Goal: Information Seeking & Learning: Compare options

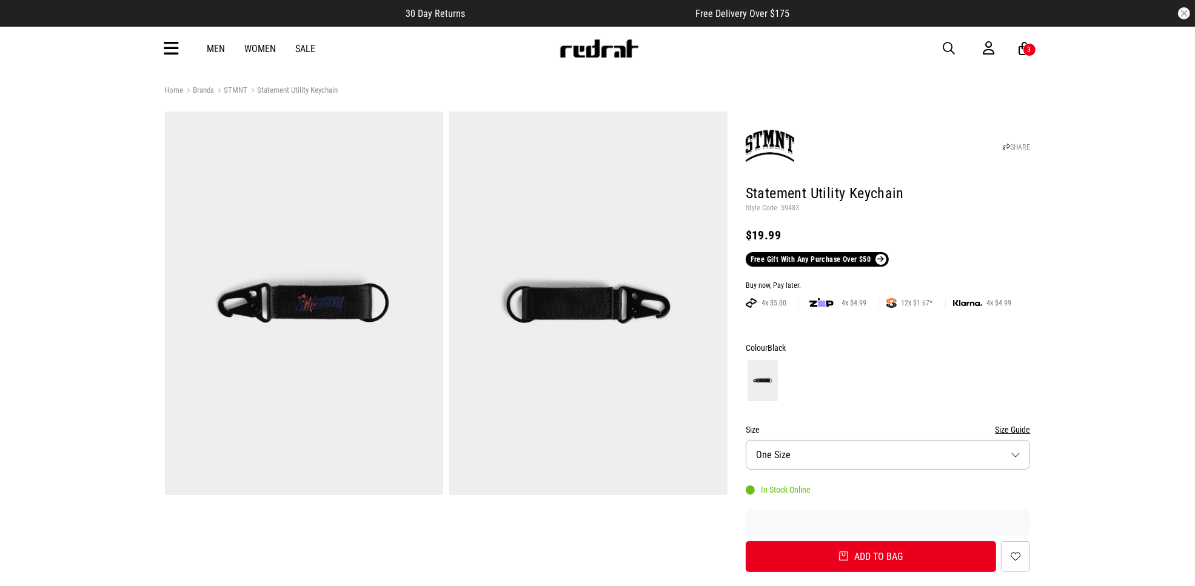
click at [172, 48] on icon at bounding box center [171, 49] width 15 height 20
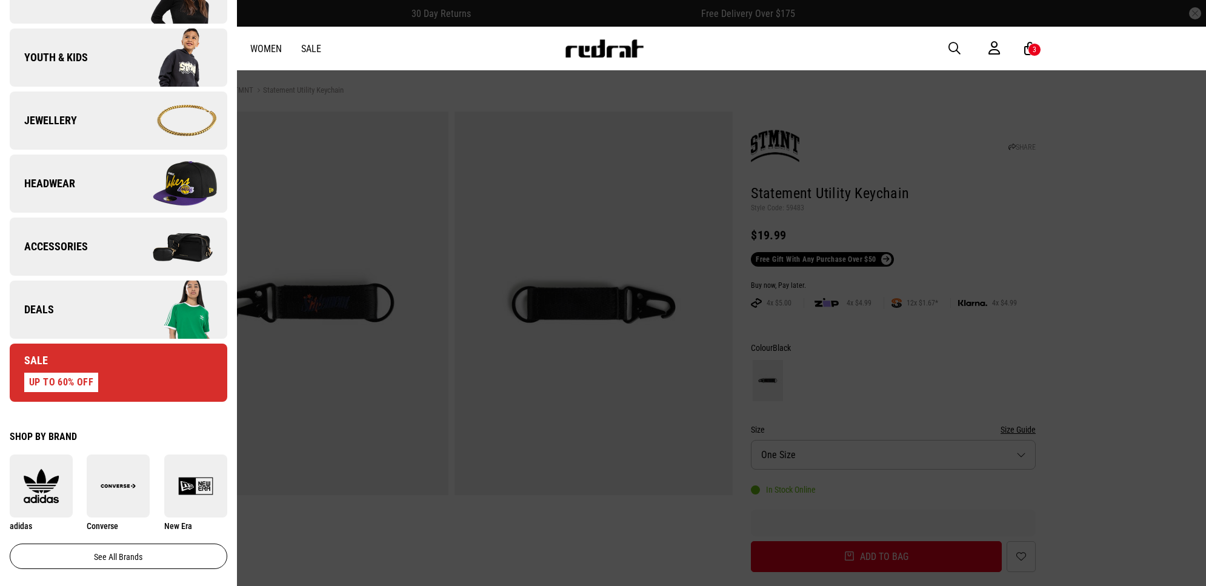
scroll to position [303, 0]
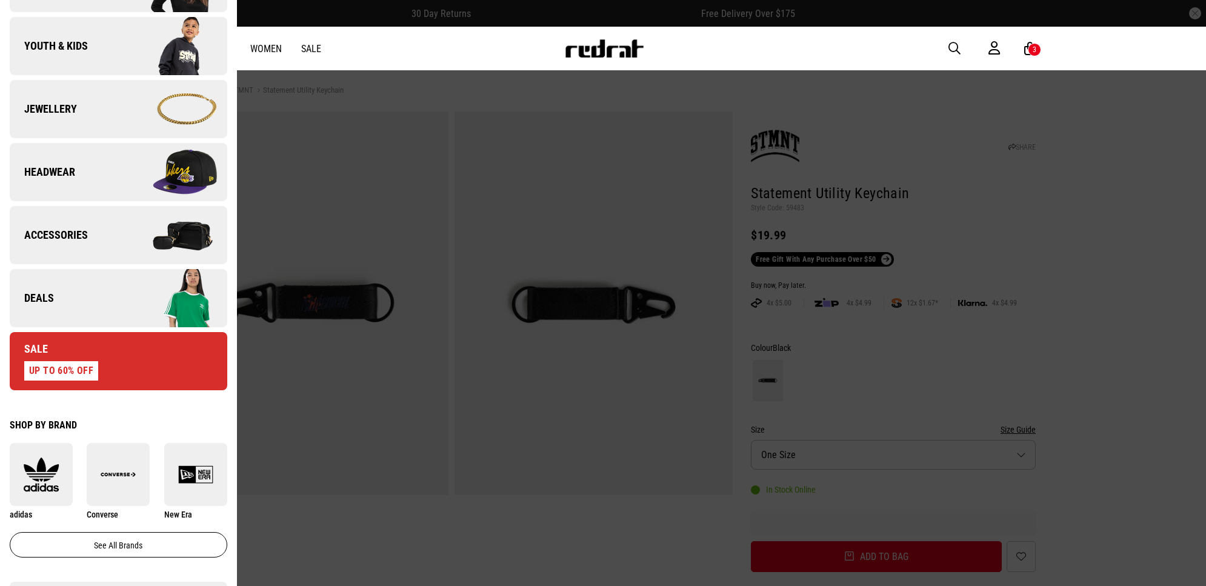
click at [70, 301] on link "Deals" at bounding box center [119, 298] width 218 height 58
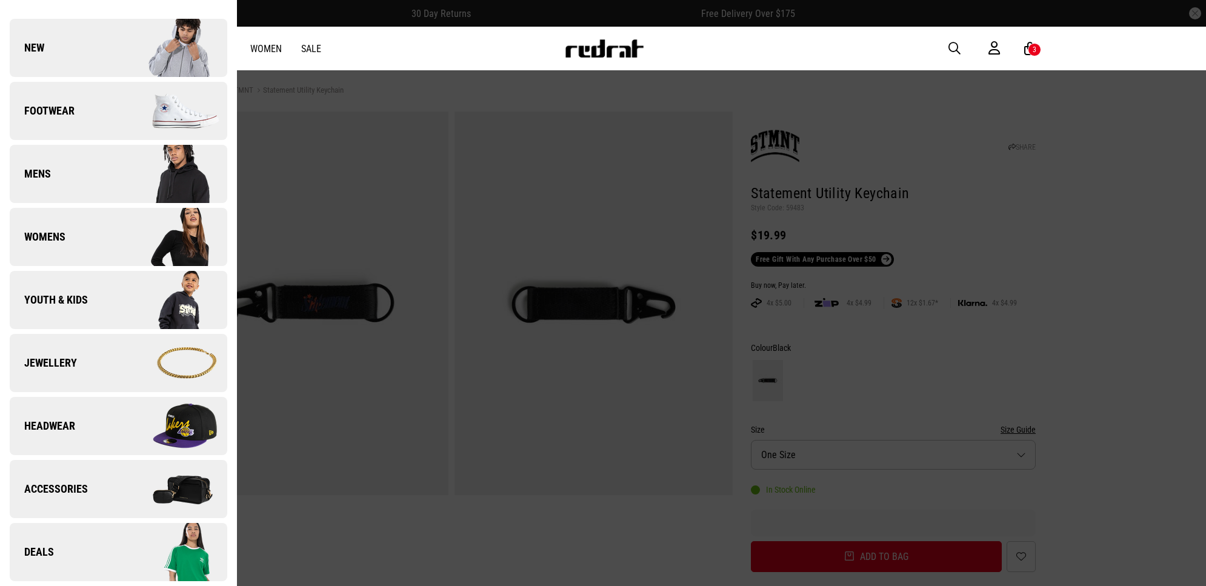
scroll to position [0, 0]
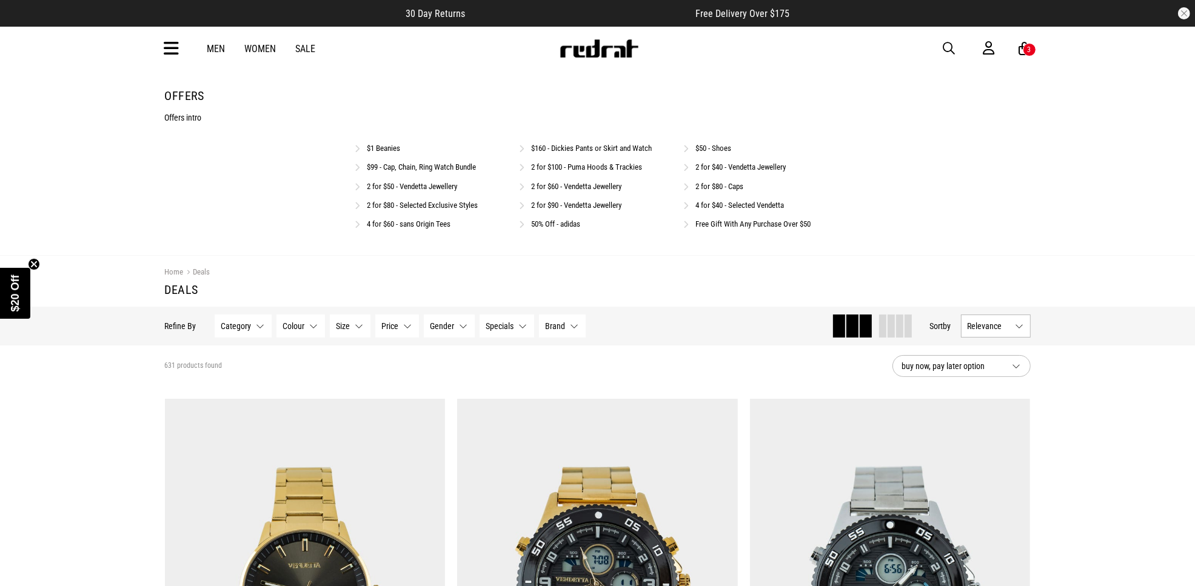
click at [587, 43] on img at bounding box center [599, 48] width 80 height 18
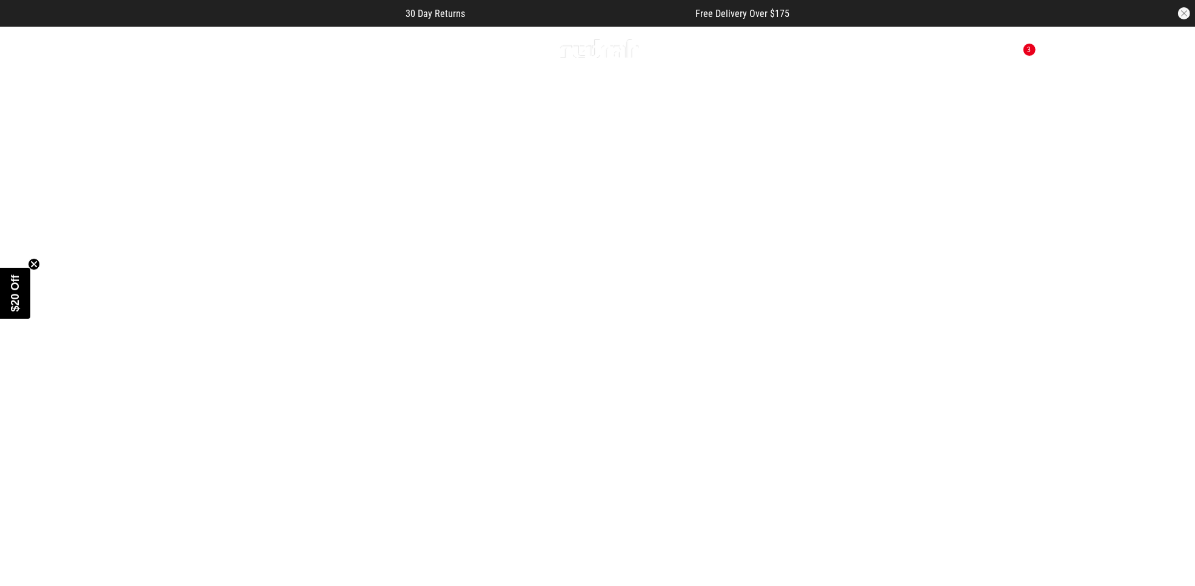
click at [591, 486] on link "1 / 5" at bounding box center [597, 324] width 1195 height 598
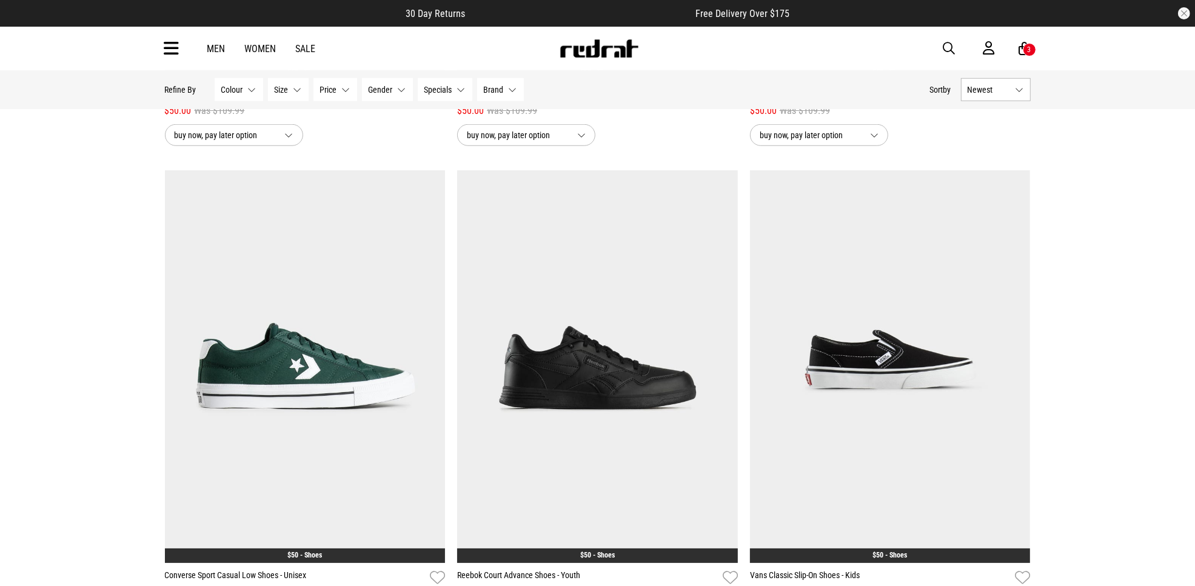
scroll to position [1137, 0]
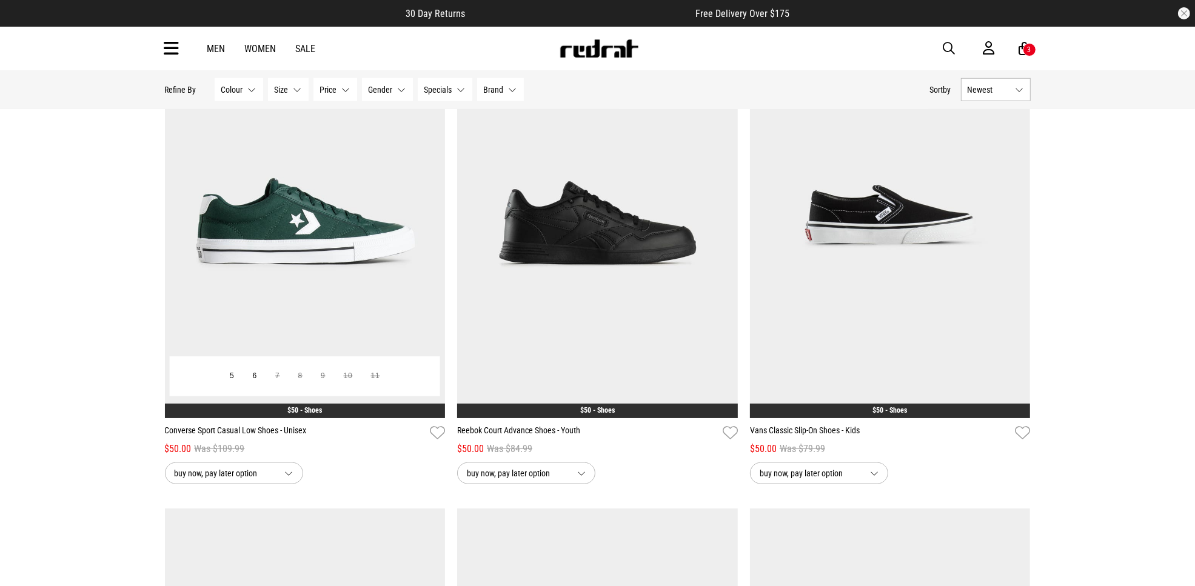
click at [250, 219] on img at bounding box center [305, 221] width 281 height 393
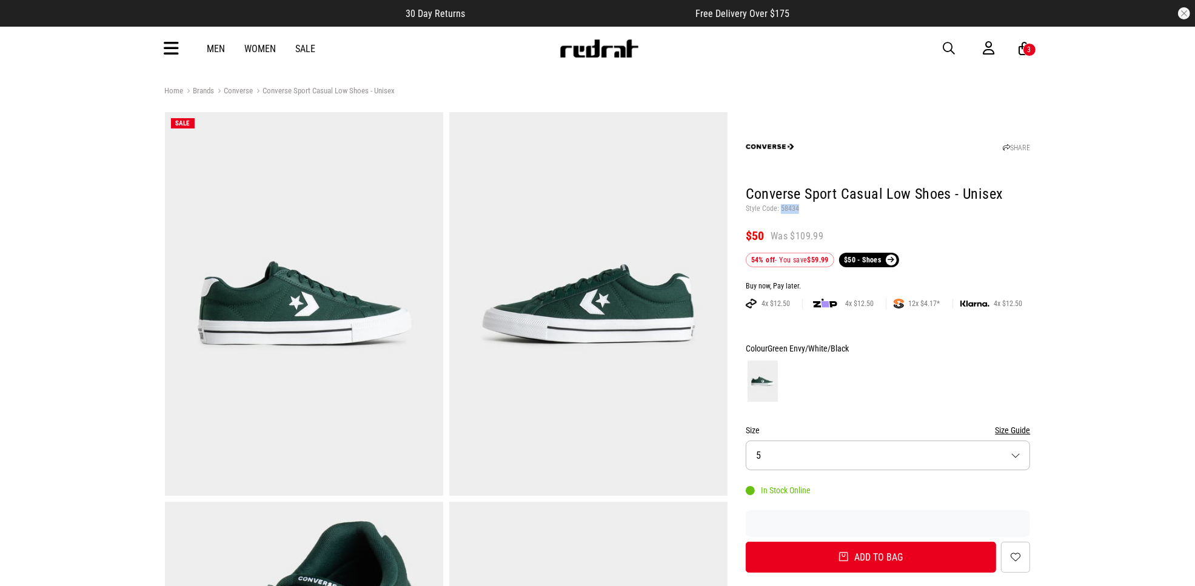
drag, startPoint x: 798, startPoint y: 210, endPoint x: 780, endPoint y: 207, distance: 18.4
click at [780, 207] on p "Style Code: 58434" at bounding box center [888, 209] width 285 height 10
copy p "58434"
click at [877, 214] on header "SHARE Converse Sport Casual Low Shoes - Unisex Style Code: 58434 $50 Was $109.9…" at bounding box center [888, 191] width 285 height 152
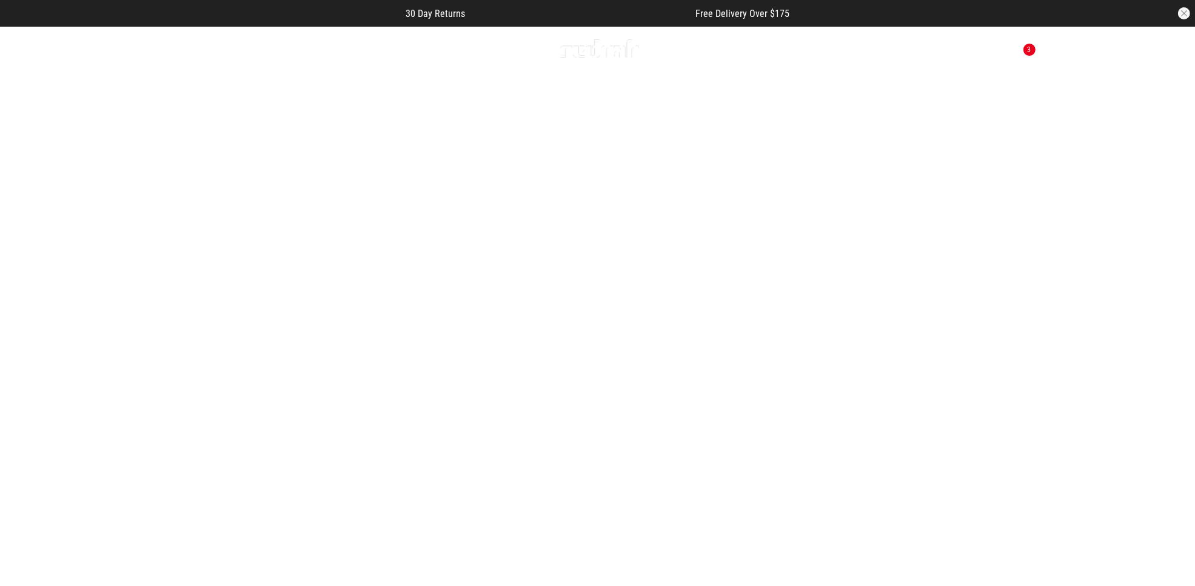
click at [553, 491] on link "1 / 5" at bounding box center [597, 324] width 1195 height 598
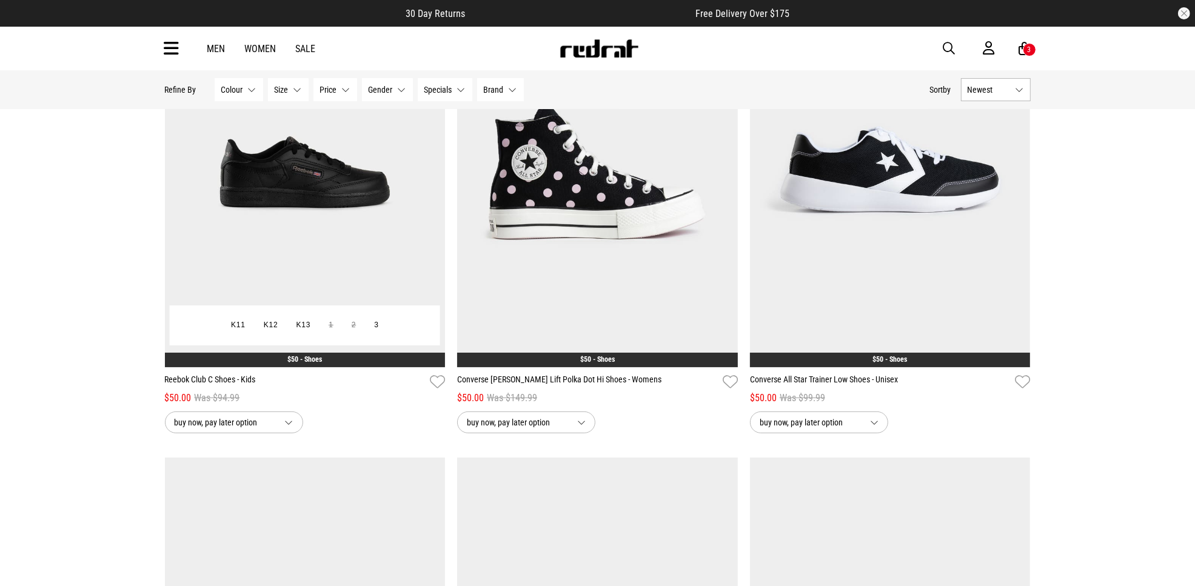
scroll to position [227, 0]
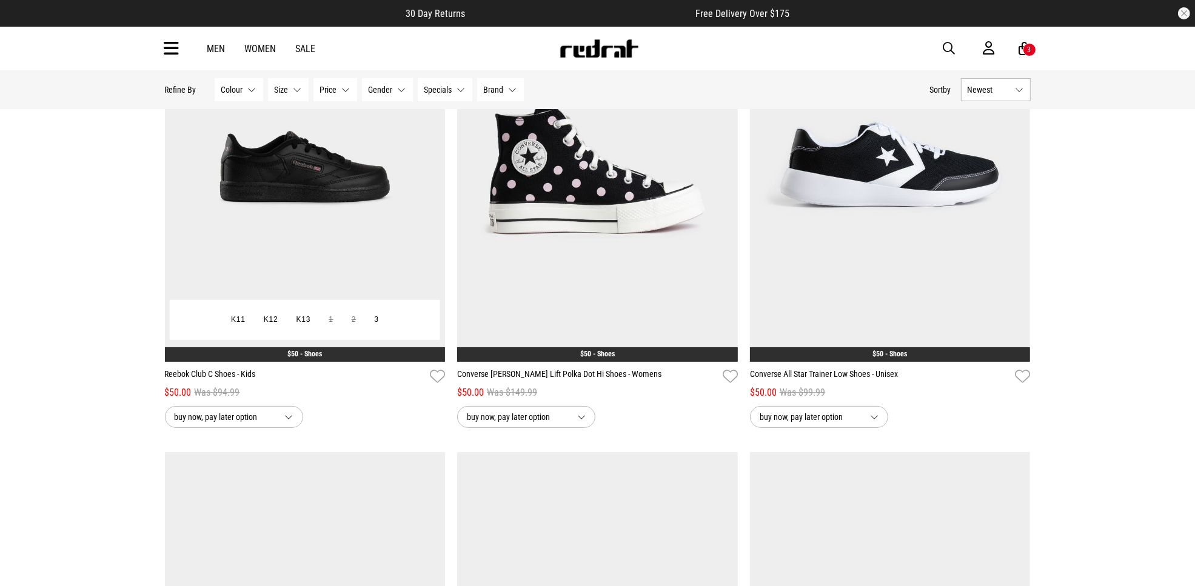
click at [293, 217] on img at bounding box center [305, 165] width 281 height 393
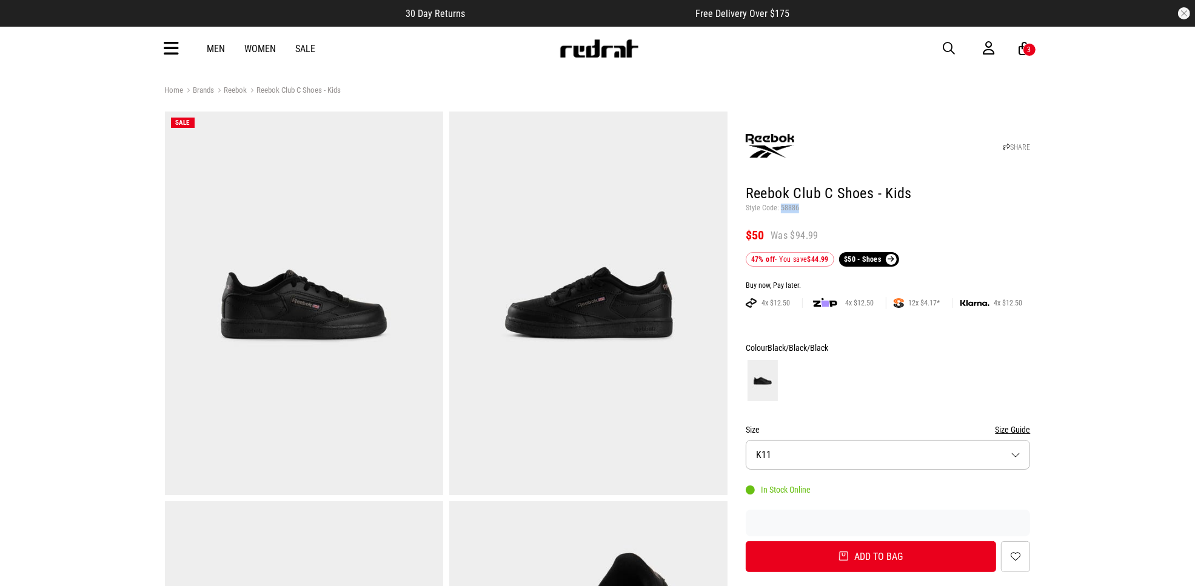
drag, startPoint x: 797, startPoint y: 207, endPoint x: 779, endPoint y: 210, distance: 18.4
click at [779, 210] on p "Style Code: 58886" at bounding box center [888, 209] width 285 height 10
copy p "58886"
click at [829, 210] on p "Style Code: 58886" at bounding box center [888, 209] width 285 height 10
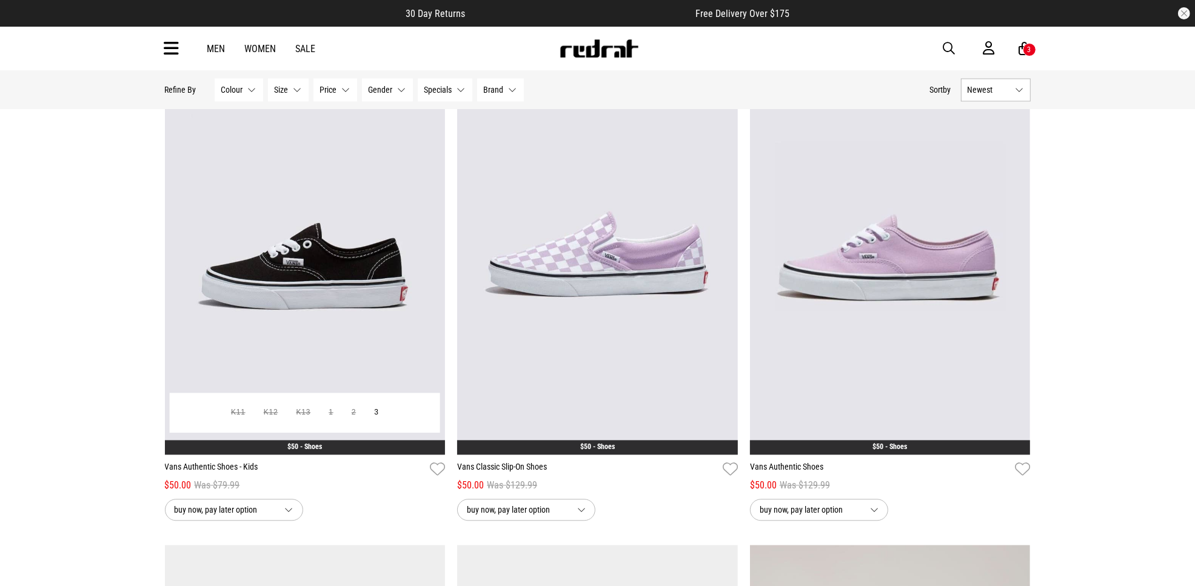
scroll to position [2576, 0]
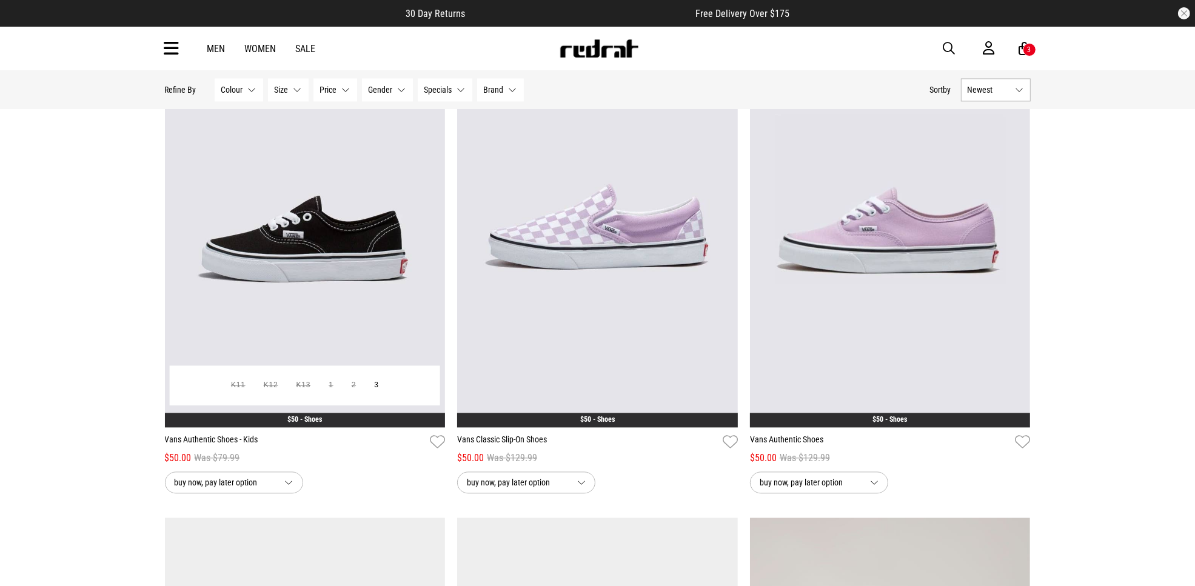
click at [205, 249] on img at bounding box center [305, 231] width 281 height 393
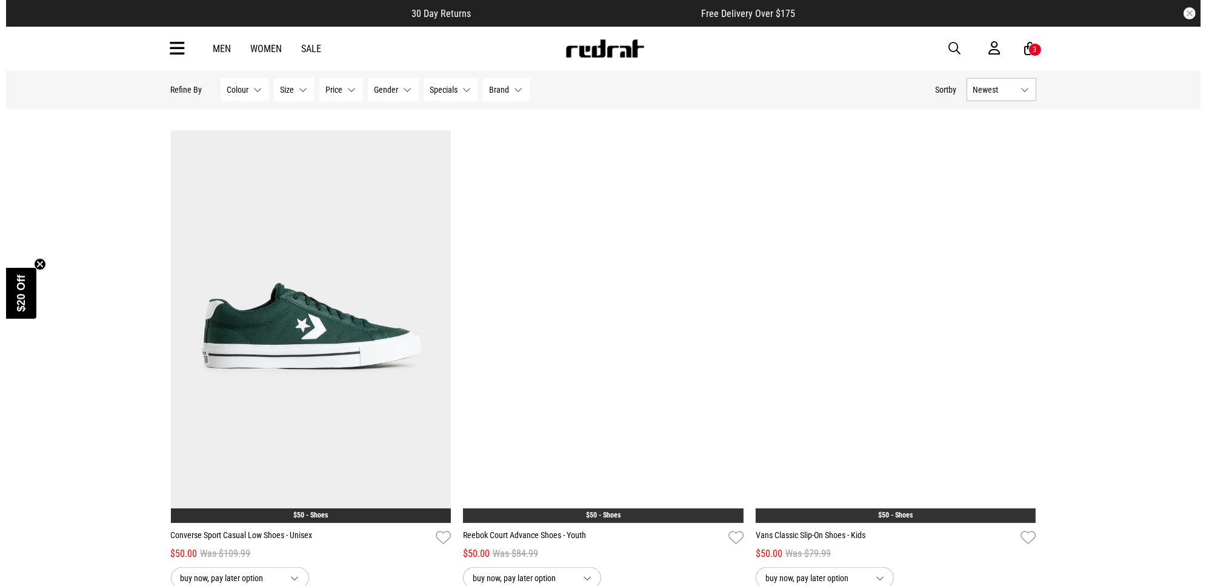
scroll to position [1035, 0]
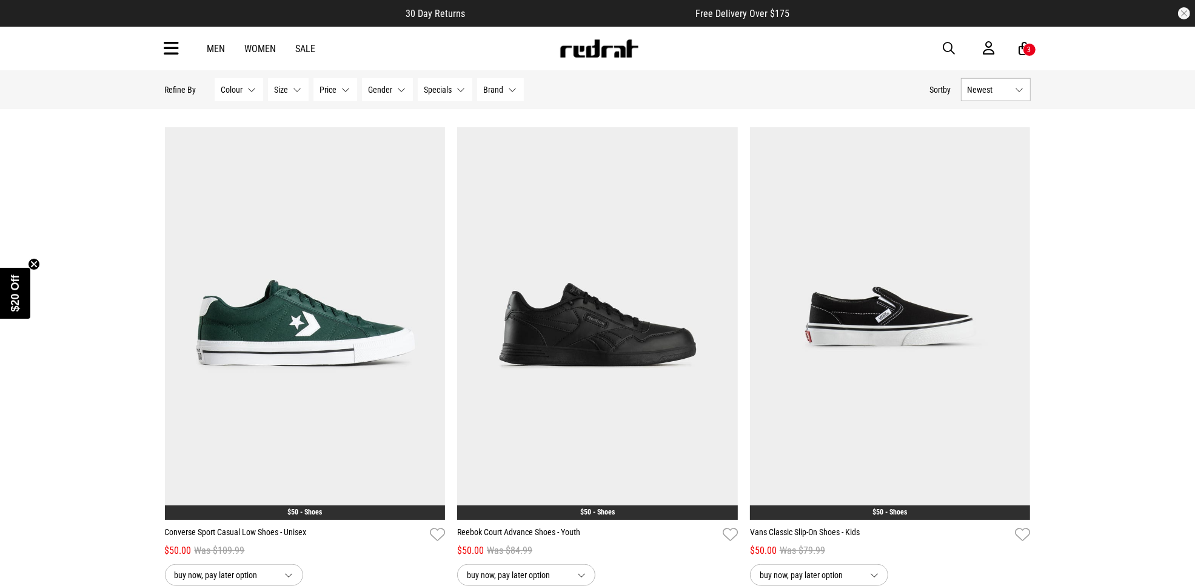
click at [174, 45] on icon at bounding box center [171, 49] width 15 height 20
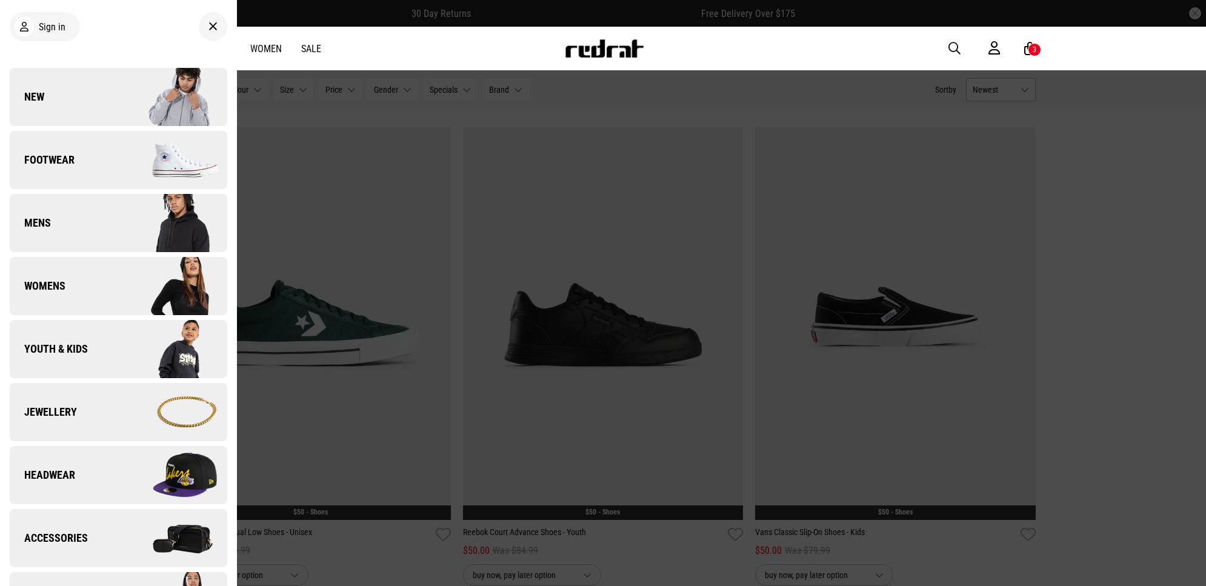
scroll to position [152, 0]
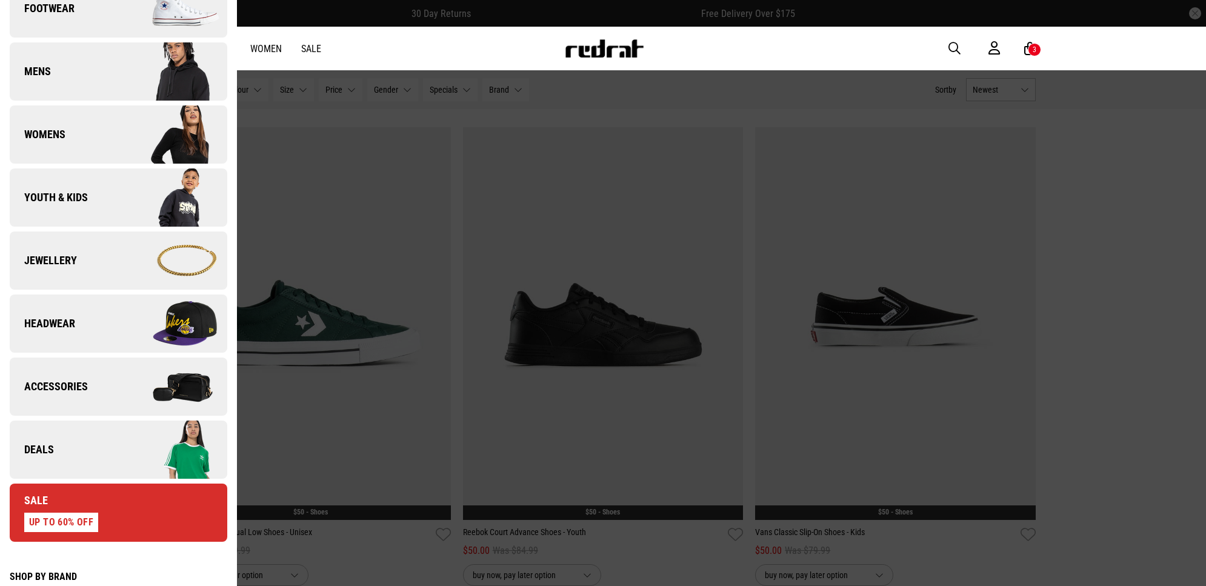
click at [77, 449] on link "Deals" at bounding box center [119, 450] width 218 height 58
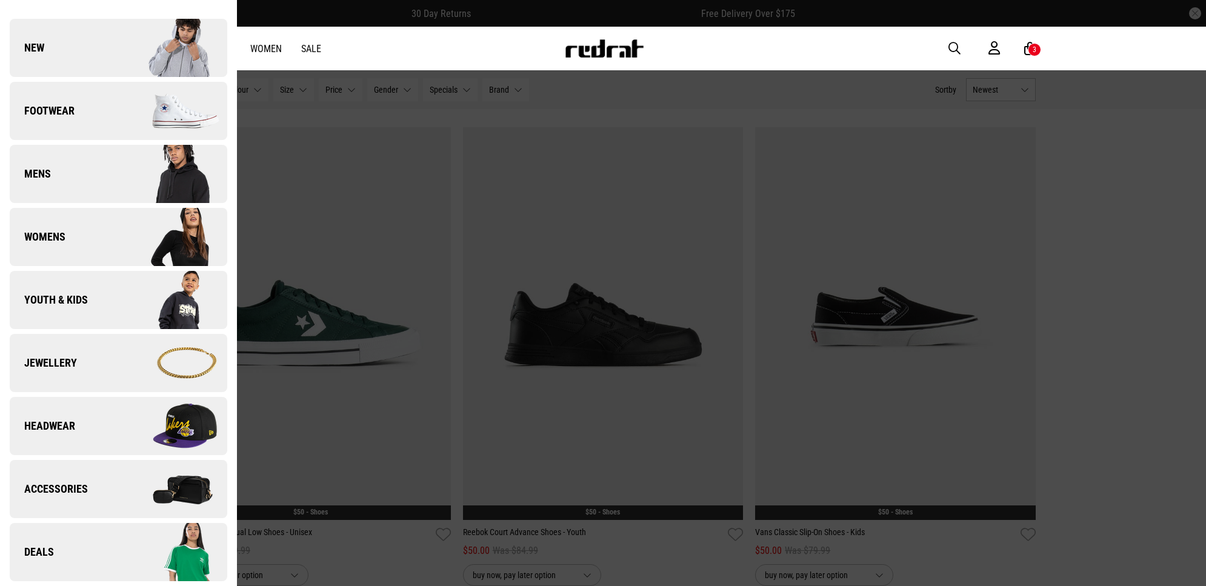
scroll to position [0, 0]
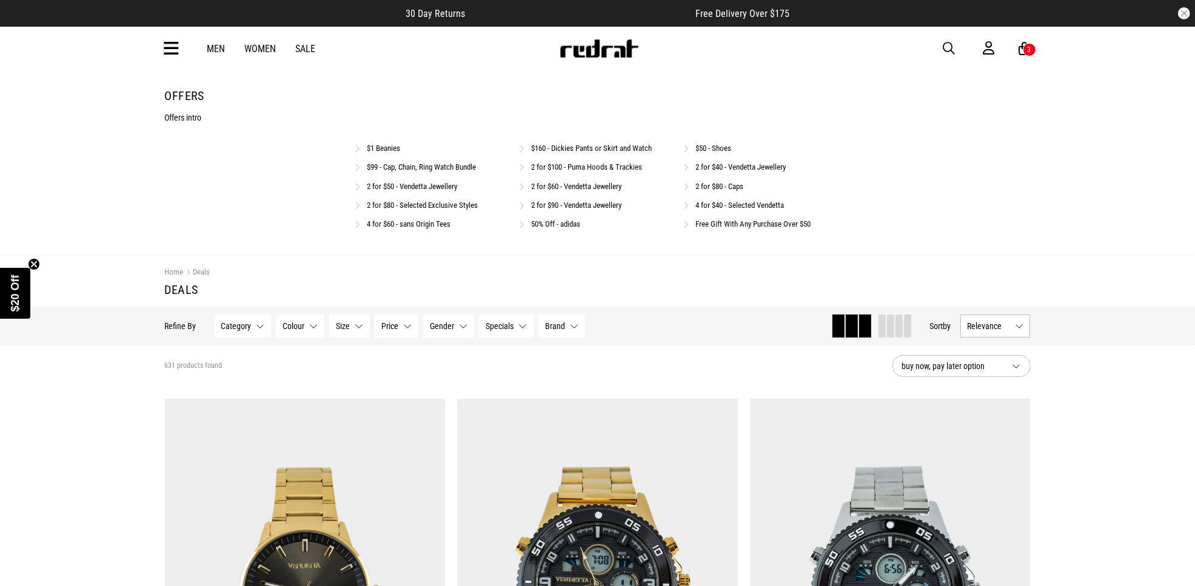
click at [732, 227] on link "Free Gift With Any Purchase Over $50" at bounding box center [752, 223] width 115 height 9
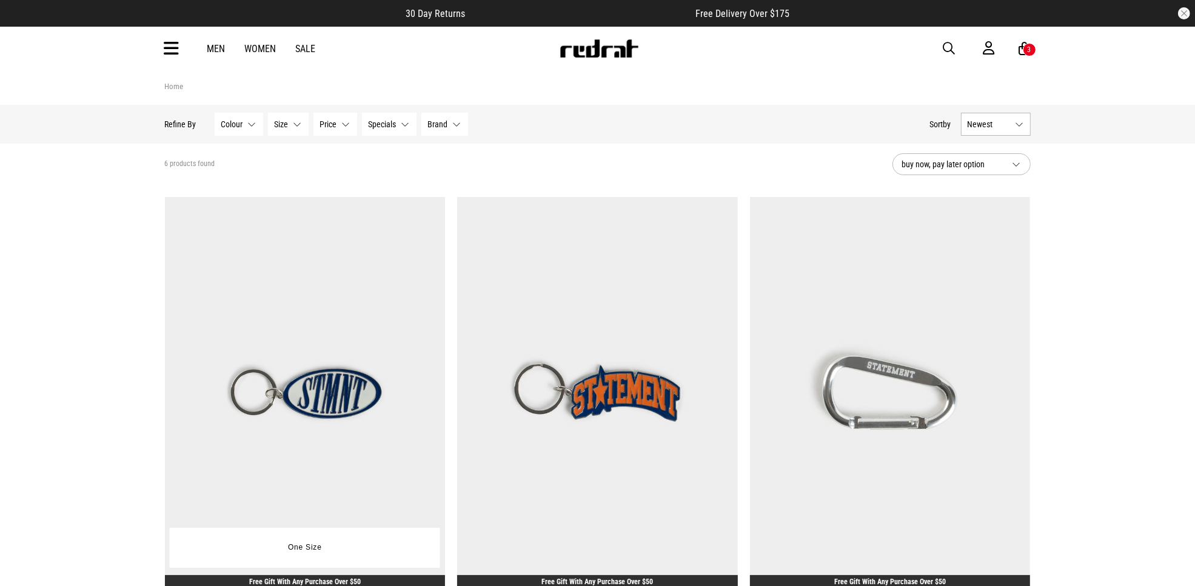
click at [315, 355] on img at bounding box center [305, 393] width 281 height 393
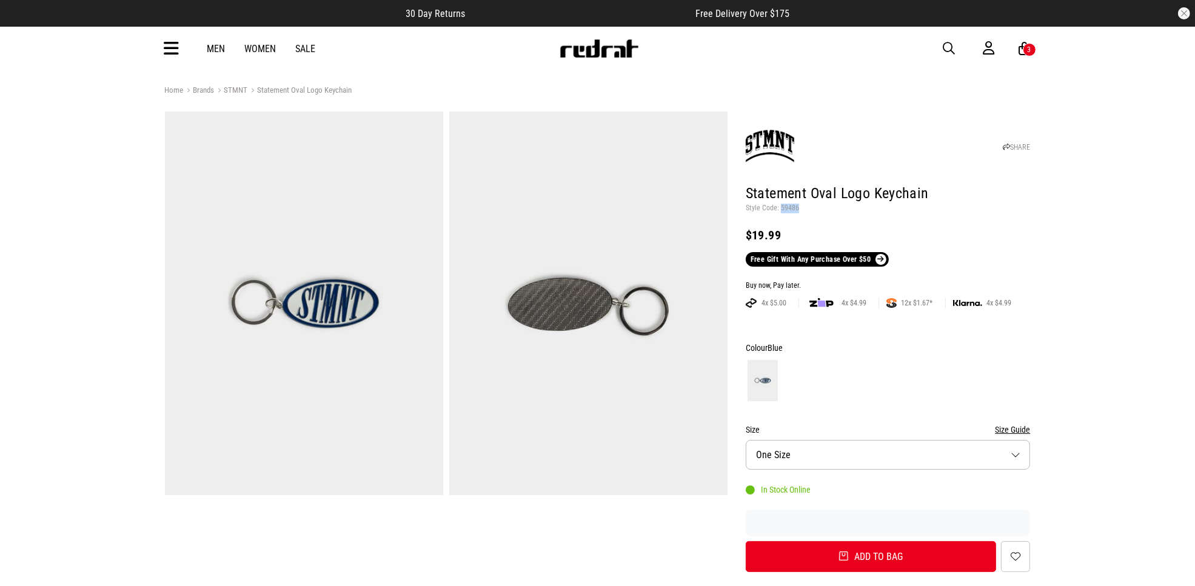
drag, startPoint x: 797, startPoint y: 210, endPoint x: 780, endPoint y: 212, distance: 17.1
click at [780, 212] on p "Style Code: 59486" at bounding box center [888, 209] width 285 height 10
copy p "59486"
